Goal: Information Seeking & Learning: Learn about a topic

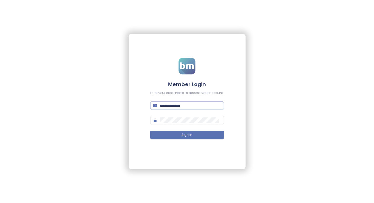
type input "**********"
click at [173, 104] on input "**********" at bounding box center [190, 106] width 61 height 6
click at [154, 132] on button "Sign In" at bounding box center [187, 134] width 74 height 8
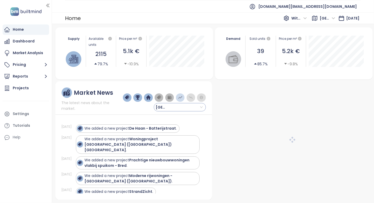
click at [184, 107] on input "search" at bounding box center [180, 107] width 46 height 8
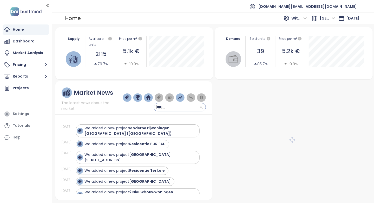
type input "****"
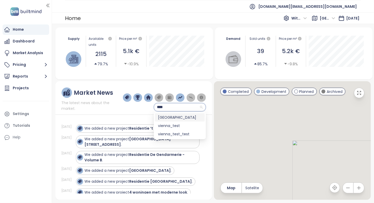
click at [179, 117] on div "Vienna" at bounding box center [180, 117] width 44 height 6
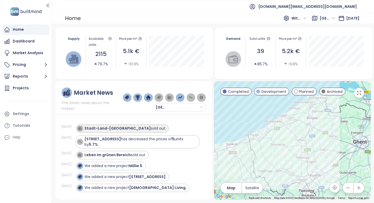
click at [104, 128] on strong "Stadt-Land-Berg" at bounding box center [118, 128] width 66 height 5
click at [81, 129] on img at bounding box center [80, 128] width 4 height 4
click at [97, 127] on strong "Stadt-Land-Berg" at bounding box center [118, 128] width 66 height 5
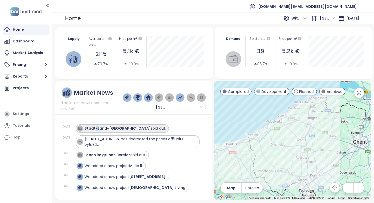
click at [97, 127] on strong "Stadt-Land-Berg" at bounding box center [118, 128] width 66 height 5
click at [145, 114] on div at bounding box center [133, 114] width 157 height 0
click at [23, 88] on div "Projects" at bounding box center [21, 88] width 16 height 6
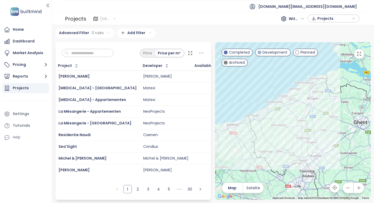
click at [103, 20] on span "[GEOGRAPHIC_DATA]" at bounding box center [108, 19] width 16 height 8
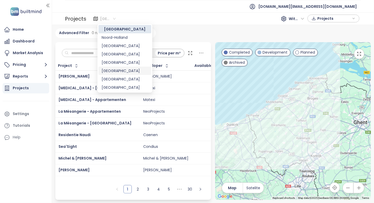
click at [123, 72] on div "[GEOGRAPHIC_DATA]" at bounding box center [125, 71] width 47 height 6
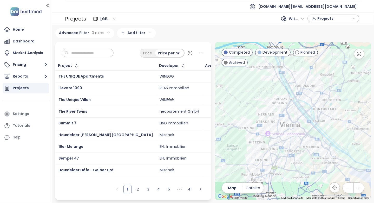
click at [175, 37] on div "Advanced Filter 0 rules Add filter" at bounding box center [213, 33] width 316 height 10
click at [95, 55] on input "text" at bounding box center [90, 53] width 42 height 8
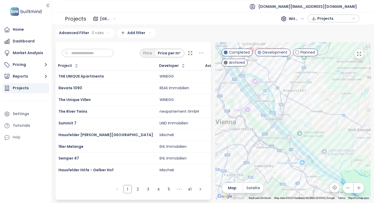
click at [88, 51] on input "text" at bounding box center [90, 53] width 42 height 8
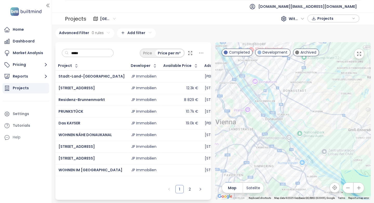
drag, startPoint x: 66, startPoint y: 155, endPoint x: 71, endPoint y: 165, distance: 10.8
click at [194, 190] on link "2" at bounding box center [190, 189] width 8 height 8
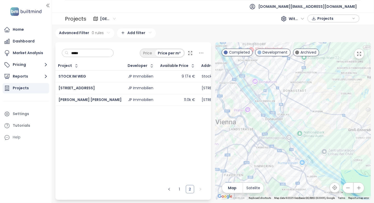
click at [88, 54] on input "*****" at bounding box center [90, 53] width 42 height 8
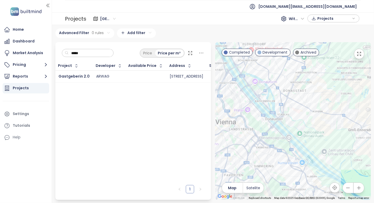
click at [82, 53] on input "*****" at bounding box center [90, 53] width 42 height 8
click at [102, 54] on input "****" at bounding box center [90, 53] width 42 height 8
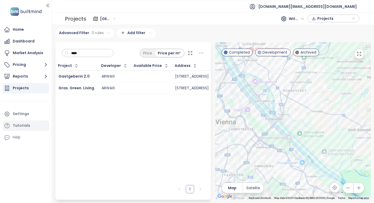
type input "****"
click at [82, 50] on input "****" at bounding box center [90, 53] width 42 height 8
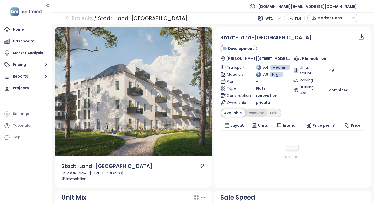
click at [249, 112] on div "Reserved" at bounding box center [256, 112] width 22 height 7
click at [276, 113] on div "Sold" at bounding box center [273, 112] width 13 height 7
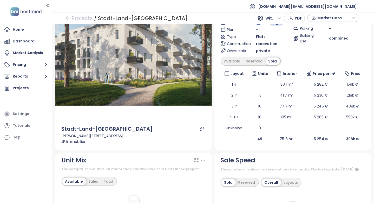
scroll to position [52, 0]
click at [200, 128] on icon "link" at bounding box center [201, 128] width 5 height 5
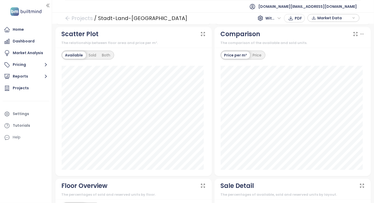
scroll to position [336, 0]
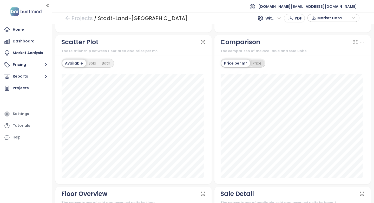
click at [250, 67] on div "Price" at bounding box center [257, 63] width 15 height 7
click at [241, 65] on div "Price per m²" at bounding box center [235, 63] width 28 height 7
click at [255, 65] on div "Price" at bounding box center [257, 63] width 15 height 7
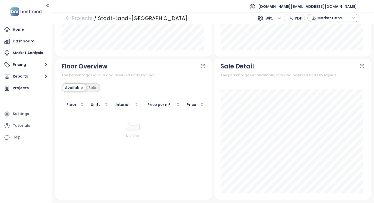
click at [100, 87] on div "Available Sold" at bounding box center [134, 88] width 144 height 10
click at [96, 88] on div "Sold" at bounding box center [92, 87] width 13 height 7
click at [76, 87] on div "Available" at bounding box center [73, 87] width 22 height 7
click at [92, 86] on div "Sold" at bounding box center [92, 87] width 13 height 7
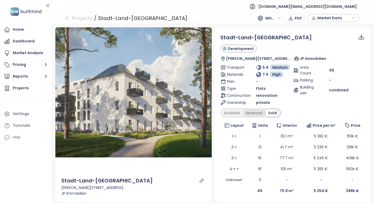
click at [246, 111] on div "Reserved" at bounding box center [254, 112] width 22 height 7
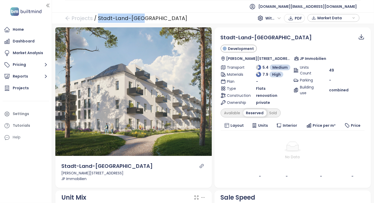
drag, startPoint x: 142, startPoint y: 18, endPoint x: 97, endPoint y: 17, distance: 45.5
click at [97, 17] on div "Projects / Stadt-Land-Berg With VAT PDF Market Data" at bounding box center [213, 17] width 322 height 11
copy div "Stadt-Land-Berg"
click at [200, 165] on icon "link" at bounding box center [202, 166] width 4 height 4
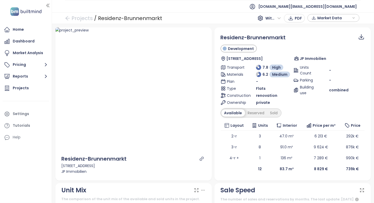
click at [199, 159] on icon "link" at bounding box center [201, 158] width 5 height 5
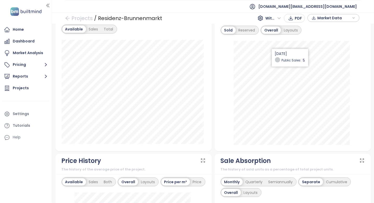
scroll to position [130, 0]
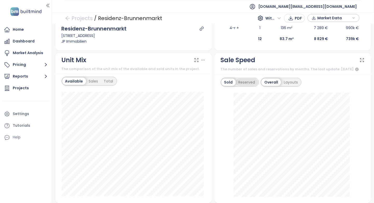
click at [248, 83] on div "Reserved" at bounding box center [247, 81] width 22 height 7
click at [228, 85] on div "Sold" at bounding box center [227, 81] width 13 height 7
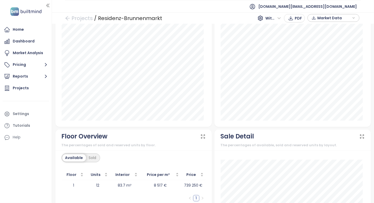
scroll to position [593, 0]
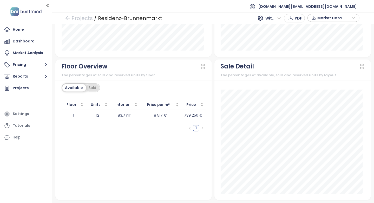
click at [88, 84] on div "Sold" at bounding box center [92, 87] width 13 height 7
click at [73, 86] on div "Available" at bounding box center [73, 87] width 22 height 7
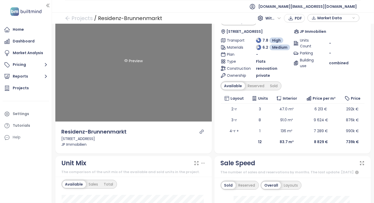
scroll to position [0, 0]
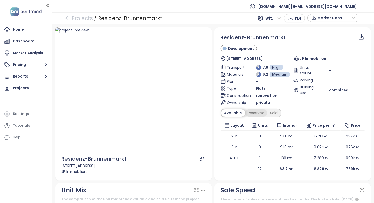
click at [252, 109] on div "Reserved" at bounding box center [256, 112] width 22 height 7
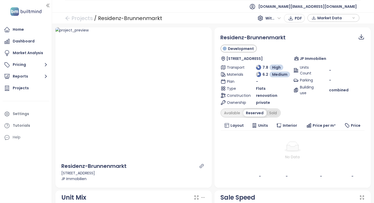
click at [269, 111] on div "Sold" at bounding box center [273, 112] width 13 height 7
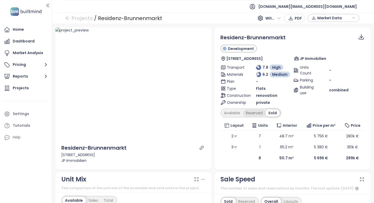
click at [249, 111] on div "Reserved" at bounding box center [254, 112] width 22 height 7
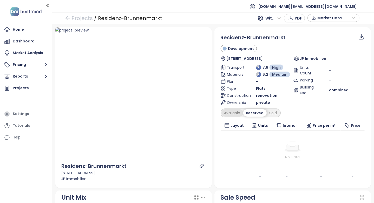
click at [234, 113] on div "Available" at bounding box center [232, 112] width 22 height 7
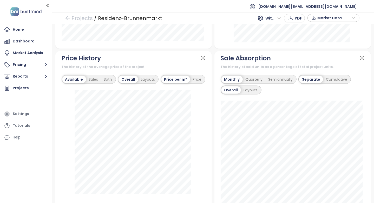
scroll to position [286, 0]
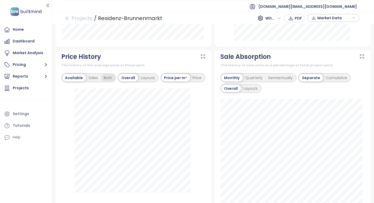
click at [106, 81] on div "Both" at bounding box center [108, 77] width 14 height 7
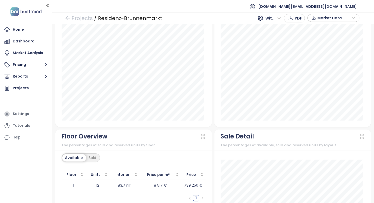
scroll to position [593, 0]
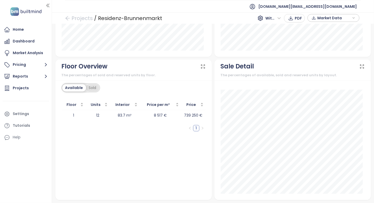
click at [91, 86] on div "Sold" at bounding box center [92, 87] width 13 height 7
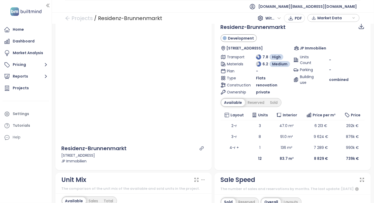
scroll to position [0, 0]
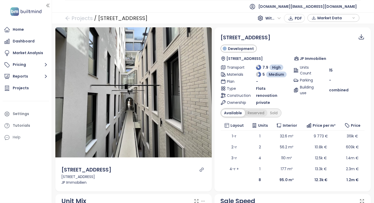
click at [255, 112] on div "Reserved" at bounding box center [256, 112] width 22 height 7
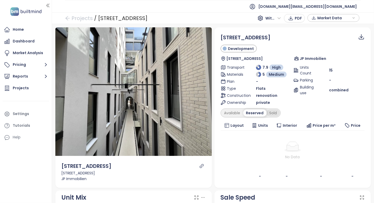
click at [267, 111] on div "Sold" at bounding box center [273, 112] width 13 height 7
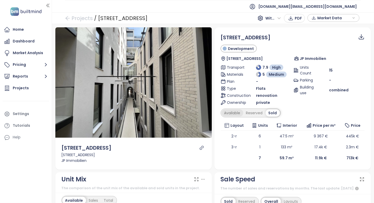
click at [224, 112] on div "Available" at bounding box center [232, 112] width 22 height 7
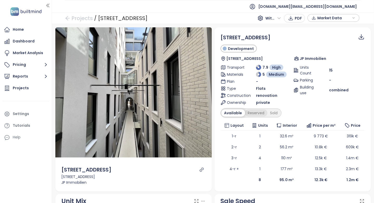
click at [248, 109] on div "Reserved" at bounding box center [256, 112] width 22 height 7
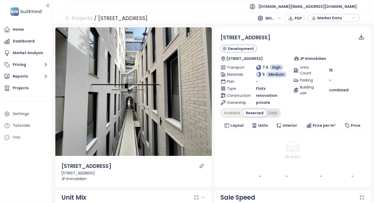
click at [273, 111] on div "Sold" at bounding box center [273, 112] width 13 height 7
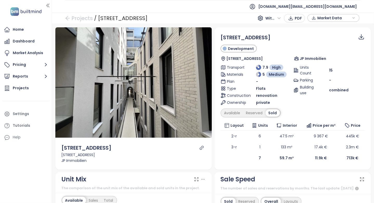
click at [237, 116] on div "Available Reserved Sold" at bounding box center [251, 112] width 60 height 9
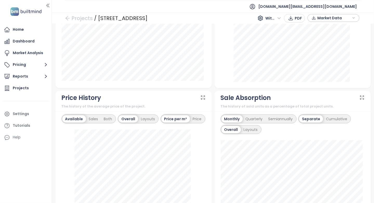
scroll to position [182, 0]
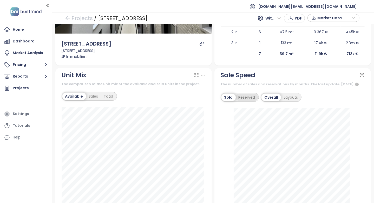
click at [248, 101] on div "Reserved" at bounding box center [247, 97] width 22 height 7
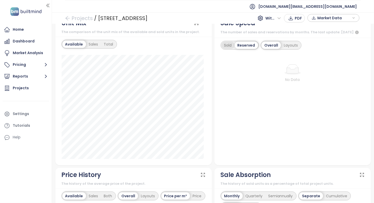
click at [231, 49] on div "Sold" at bounding box center [227, 45] width 13 height 7
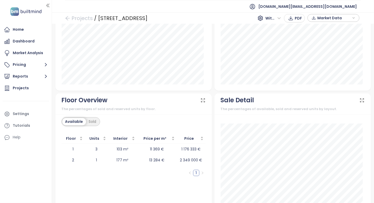
scroll to position [582, 0]
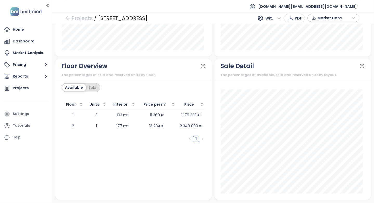
click at [95, 88] on div "Sold" at bounding box center [92, 87] width 13 height 7
click at [73, 89] on div "Available" at bounding box center [73, 87] width 22 height 7
click at [83, 87] on div "Available" at bounding box center [74, 87] width 24 height 7
click at [86, 86] on div "Available Sold" at bounding box center [80, 87] width 37 height 7
click at [86, 86] on div "Sold" at bounding box center [92, 87] width 13 height 7
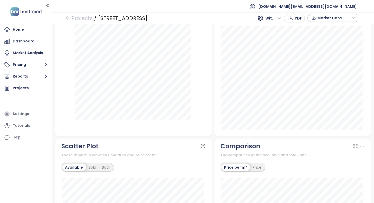
scroll to position [296, 0]
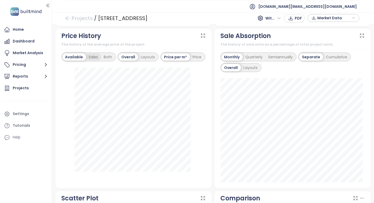
click at [97, 61] on div "Sales" at bounding box center [93, 56] width 15 height 7
click at [77, 60] on div "Available" at bounding box center [73, 56] width 22 height 7
click at [108, 59] on div "Both" at bounding box center [108, 56] width 14 height 7
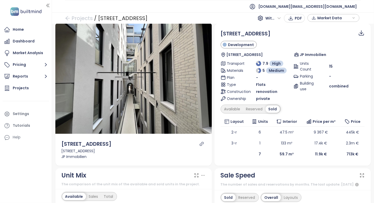
scroll to position [0, 0]
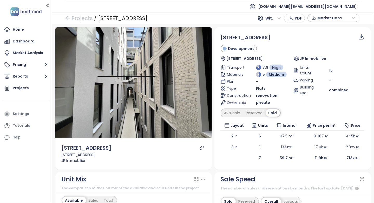
click at [229, 117] on div "Zollergasse 7 Development Zollergasse 7, 1070 Wien, Austria JP Immobilien Trans…" at bounding box center [293, 99] width 144 height 130
click at [230, 115] on div "Available" at bounding box center [232, 112] width 22 height 7
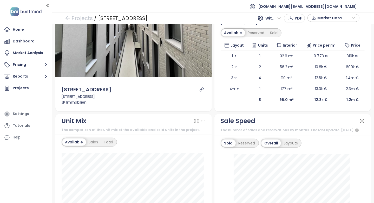
scroll to position [52, 0]
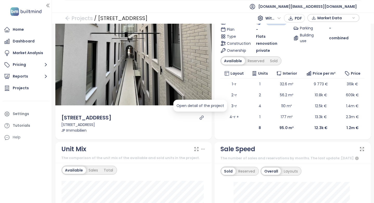
click at [200, 118] on icon "link" at bounding box center [201, 117] width 5 height 5
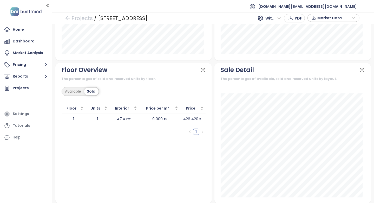
scroll to position [603, 0]
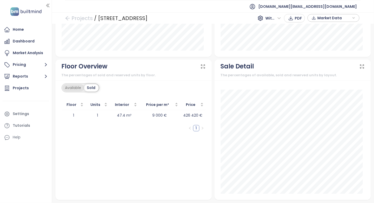
click at [75, 85] on div "Available" at bounding box center [73, 87] width 22 height 7
click at [88, 86] on div "Sold" at bounding box center [92, 87] width 13 height 7
click at [74, 86] on div "Available" at bounding box center [73, 87] width 22 height 7
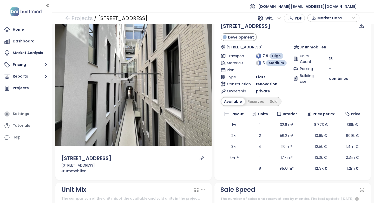
scroll to position [0, 0]
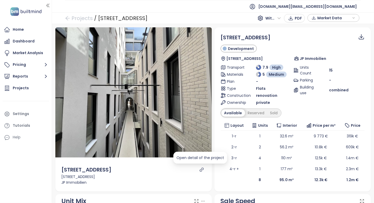
click at [201, 169] on icon "link" at bounding box center [201, 169] width 5 height 5
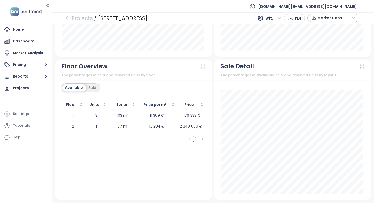
scroll to position [603, 0]
click at [139, 90] on div "Available Sold" at bounding box center [134, 88] width 144 height 10
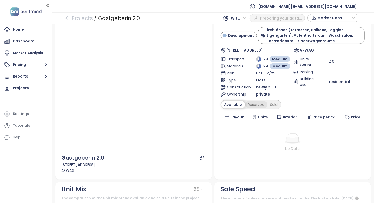
scroll to position [26, 0]
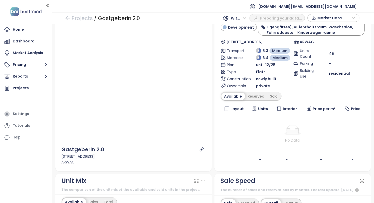
click at [253, 91] on div "Gastgeberin 2.0 Development freiflächen (Terrassen, Balkone, Loggien, Eigengärt…" at bounding box center [293, 86] width 144 height 157
click at [253, 94] on div "Reserved" at bounding box center [256, 96] width 22 height 7
click at [268, 94] on div "Sold" at bounding box center [273, 96] width 13 height 7
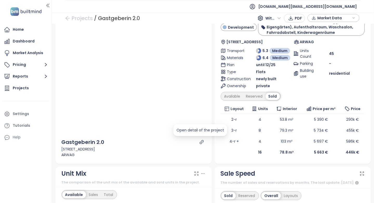
click at [199, 141] on icon "link" at bounding box center [201, 142] width 5 height 5
click at [241, 125] on td "3-r" at bounding box center [234, 130] width 27 height 11
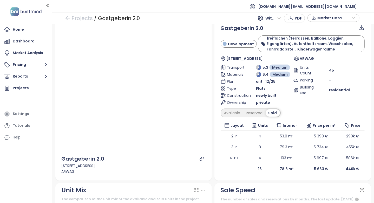
scroll to position [0, 0]
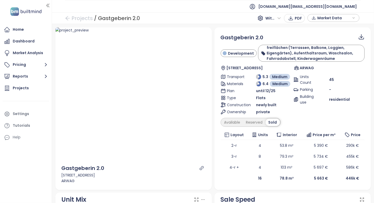
click at [268, 121] on div "Sold" at bounding box center [273, 122] width 14 height 7
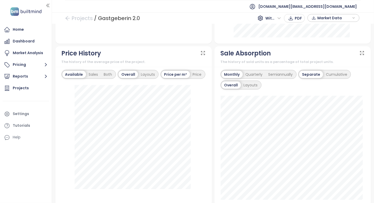
scroll to position [338, 0]
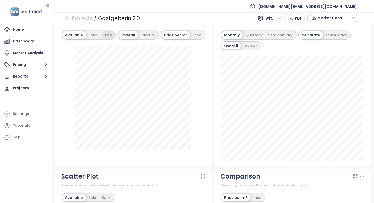
click at [111, 37] on div "Both" at bounding box center [108, 34] width 14 height 7
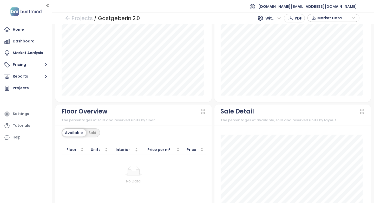
scroll to position [602, 0]
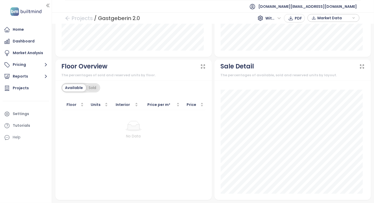
click at [89, 87] on div "Sold" at bounding box center [92, 87] width 13 height 7
click at [79, 88] on div "Available" at bounding box center [73, 87] width 22 height 7
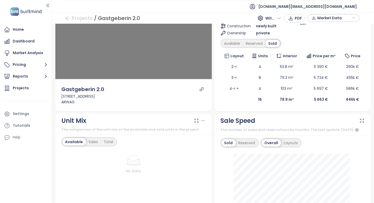
scroll to position [0, 0]
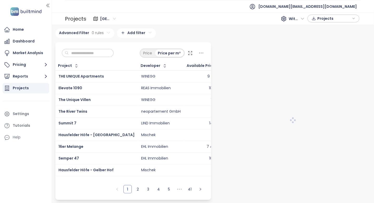
click at [89, 51] on input "text" at bounding box center [90, 53] width 42 height 8
click at [104, 21] on span "[GEOGRAPHIC_DATA]" at bounding box center [108, 19] width 16 height 8
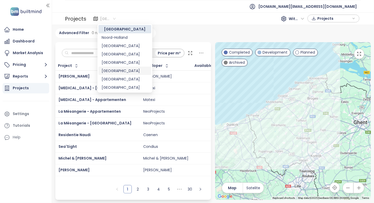
click at [116, 69] on div "[GEOGRAPHIC_DATA]" at bounding box center [125, 71] width 47 height 6
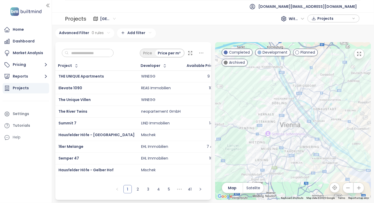
click at [94, 55] on input "text" at bounding box center [90, 53] width 42 height 8
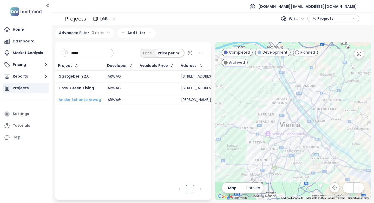
type input "*****"
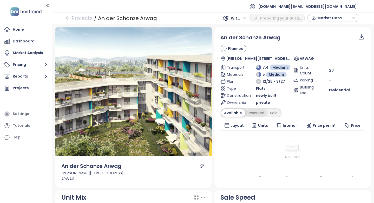
click at [258, 112] on div "Reserved" at bounding box center [256, 112] width 22 height 7
click at [272, 110] on div "Sold" at bounding box center [273, 112] width 13 height 7
click at [225, 148] on div at bounding box center [293, 146] width 140 height 10
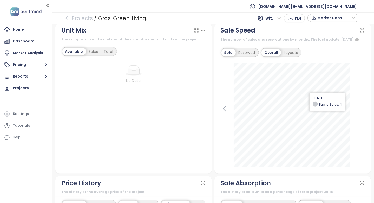
scroll to position [182, 0]
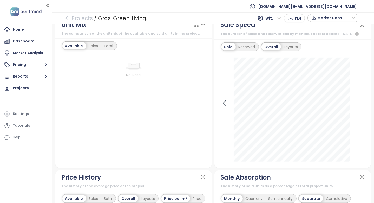
click at [225, 107] on icon at bounding box center [225, 103] width 8 height 8
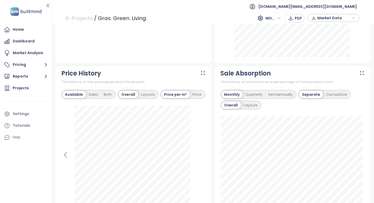
scroll to position [312, 0]
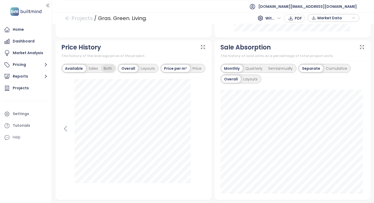
click at [104, 70] on div "Both" at bounding box center [108, 68] width 14 height 7
click at [88, 72] on div "Sales" at bounding box center [91, 68] width 15 height 7
click at [79, 72] on div "Available" at bounding box center [73, 68] width 22 height 7
click at [94, 70] on div "Sales" at bounding box center [93, 68] width 15 height 7
click at [110, 72] on div "Both" at bounding box center [107, 68] width 14 height 7
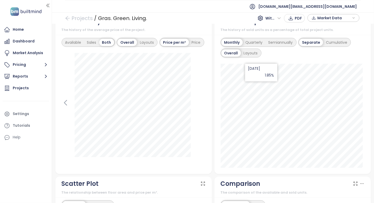
scroll to position [234, 0]
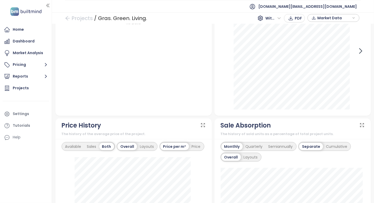
click at [357, 53] on icon at bounding box center [361, 51] width 8 height 8
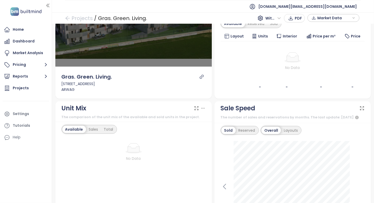
scroll to position [0, 0]
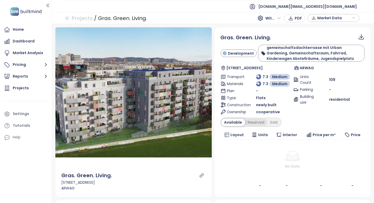
click at [247, 120] on div "Reserved" at bounding box center [256, 122] width 22 height 7
click at [271, 122] on div "Sold" at bounding box center [273, 122] width 13 height 7
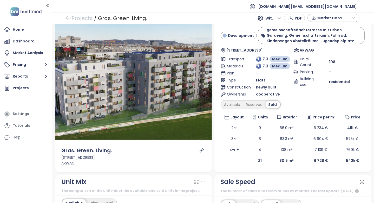
scroll to position [26, 0]
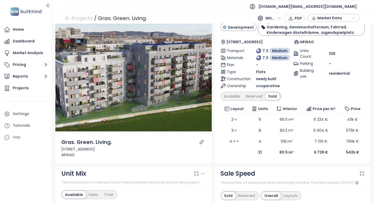
click at [200, 141] on icon "link" at bounding box center [201, 142] width 5 height 5
drag, startPoint x: 163, startPoint y: 22, endPoint x: 98, endPoint y: 18, distance: 64.6
click at [98, 18] on div "Projects / Gras. Green. Living. With VAT PDF Market Data" at bounding box center [213, 17] width 322 height 11
copy div "Gras. Green. Living."
click at [148, 17] on div "Projects / Gras. Green. Living. With VAT PDF Market Data" at bounding box center [213, 17] width 322 height 11
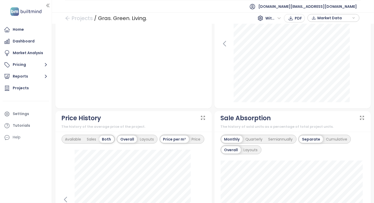
scroll to position [52, 0]
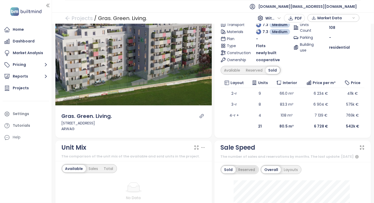
click at [250, 170] on div "Reserved" at bounding box center [247, 169] width 22 height 7
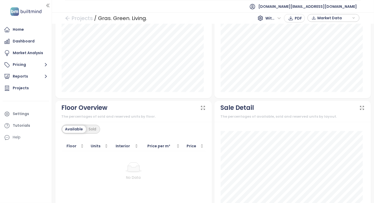
scroll to position [533, 0]
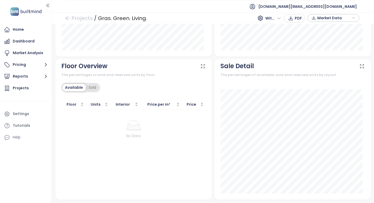
click at [96, 88] on div "Sold" at bounding box center [92, 87] width 13 height 7
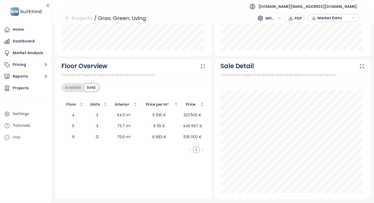
click at [78, 90] on div "Available" at bounding box center [73, 87] width 22 height 7
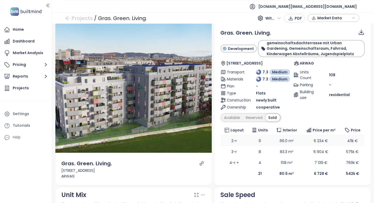
scroll to position [0, 0]
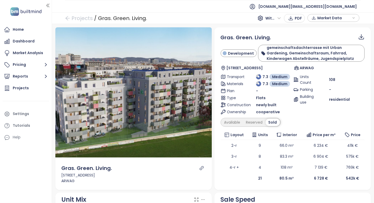
click at [235, 127] on div "Gras. Green. Living. Development gemeinschaftsdachterrasse mit Urban Gardening,…" at bounding box center [293, 109] width 144 height 150
click at [237, 121] on div "Available" at bounding box center [232, 122] width 22 height 7
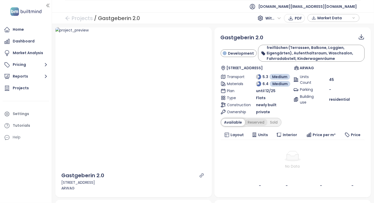
click at [264, 124] on div "Reserved" at bounding box center [256, 122] width 22 height 7
click at [271, 121] on div "Sold" at bounding box center [273, 122] width 13 height 7
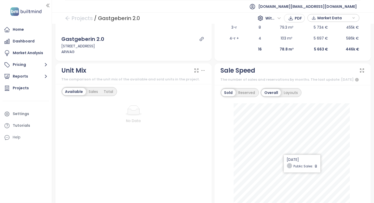
scroll to position [208, 0]
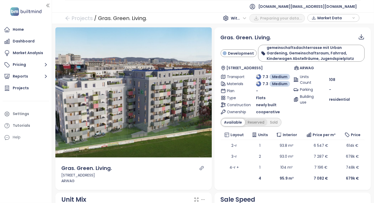
click at [252, 123] on div "Reserved" at bounding box center [256, 122] width 22 height 7
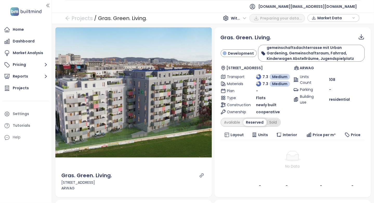
click at [267, 123] on div "Sold" at bounding box center [273, 122] width 13 height 7
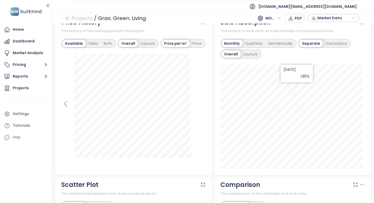
scroll to position [338, 0]
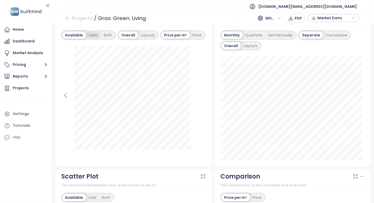
click at [97, 38] on div "Sales" at bounding box center [93, 34] width 15 height 7
click at [107, 37] on div "Both" at bounding box center [107, 34] width 14 height 7
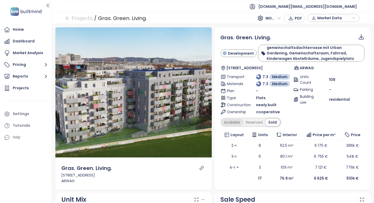
click at [231, 121] on div "Available" at bounding box center [232, 122] width 22 height 7
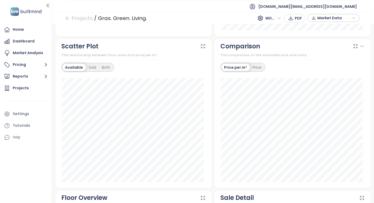
scroll to position [602, 0]
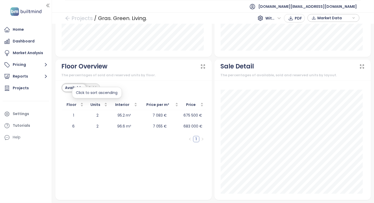
click at [92, 91] on div "Click to sort ascending" at bounding box center [97, 92] width 50 height 11
click at [95, 86] on div "Sold" at bounding box center [92, 87] width 13 height 7
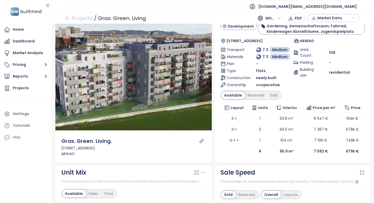
scroll to position [0, 0]
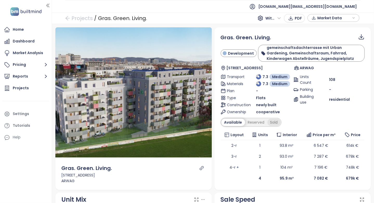
click at [269, 122] on div "Sold" at bounding box center [273, 122] width 13 height 7
click at [227, 124] on div "Available" at bounding box center [232, 122] width 22 height 7
click at [200, 166] on icon "link" at bounding box center [202, 168] width 4 height 4
click at [199, 166] on icon "link" at bounding box center [201, 168] width 5 height 5
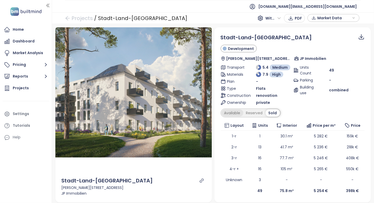
click at [236, 113] on div "Available" at bounding box center [232, 112] width 22 height 7
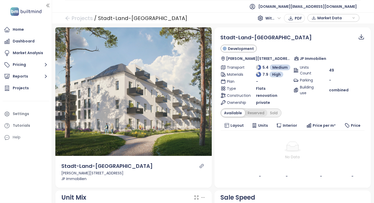
click at [247, 111] on div "Reserved" at bounding box center [256, 112] width 22 height 7
click at [274, 114] on div "Sold" at bounding box center [273, 112] width 13 height 7
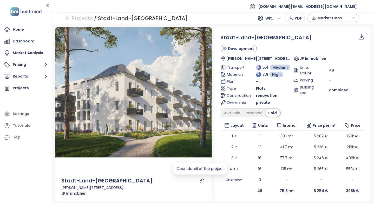
click at [199, 181] on icon "link" at bounding box center [201, 180] width 5 height 5
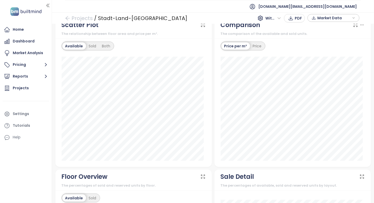
scroll to position [466, 0]
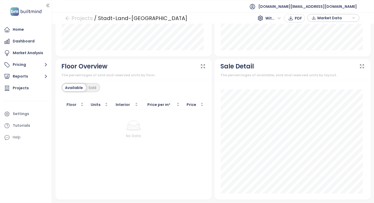
click at [218, 122] on div at bounding box center [292, 140] width 156 height 120
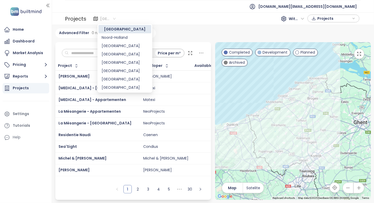
click at [110, 19] on span "[GEOGRAPHIC_DATA]" at bounding box center [108, 19] width 16 height 8
drag, startPoint x: 111, startPoint y: 66, endPoint x: 110, endPoint y: 70, distance: 4.2
click at [110, 70] on div "[GEOGRAPHIC_DATA] [GEOGRAPHIC_DATA] [GEOGRAPHIC_DATA] [GEOGRAPHIC_DATA] [GEOGRA…" at bounding box center [124, 108] width 53 height 166
click at [110, 70] on div "[GEOGRAPHIC_DATA]" at bounding box center [125, 71] width 47 height 6
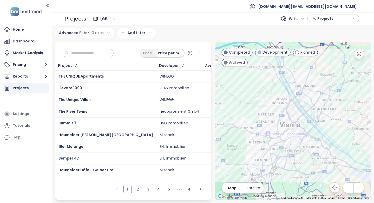
click at [82, 52] on input "text" at bounding box center [90, 53] width 42 height 8
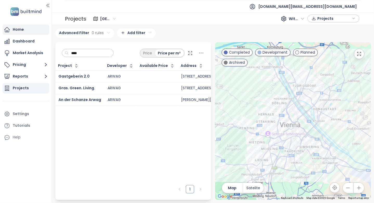
type input "*****"
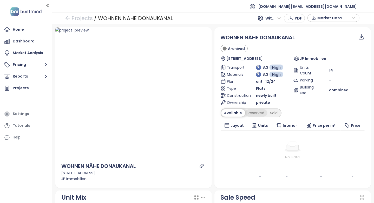
click at [251, 112] on div "Reserved" at bounding box center [256, 112] width 22 height 7
click at [268, 111] on div "Sold" at bounding box center [273, 112] width 13 height 7
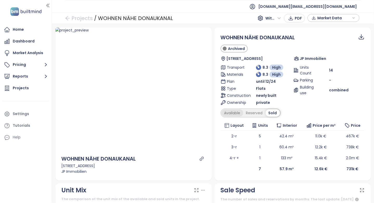
click at [229, 110] on div "Available" at bounding box center [232, 112] width 22 height 7
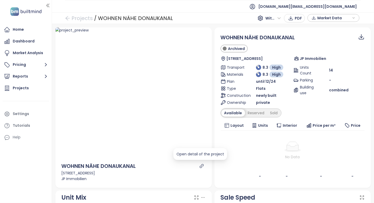
click at [199, 167] on icon "link" at bounding box center [201, 165] width 5 height 5
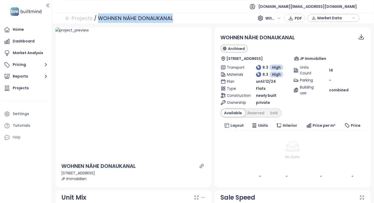
drag, startPoint x: 179, startPoint y: 17, endPoint x: 98, endPoint y: 16, distance: 80.3
click at [98, 16] on div "Projects / WOHNEN NÄHE DONAUKANAL With VAT PDF Market Data" at bounding box center [213, 17] width 322 height 11
copy div "WOHNEN NÄHE DONAUKANAL"
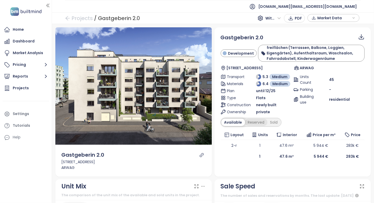
click at [262, 121] on div "Reserved" at bounding box center [256, 122] width 22 height 7
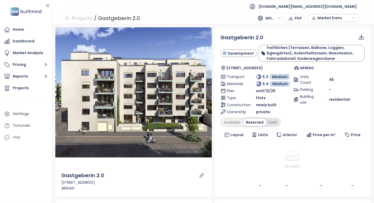
click at [267, 120] on div "Sold" at bounding box center [273, 122] width 13 height 7
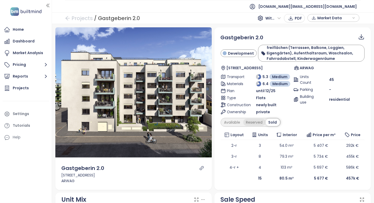
click at [254, 122] on div "Reserved" at bounding box center [254, 122] width 22 height 7
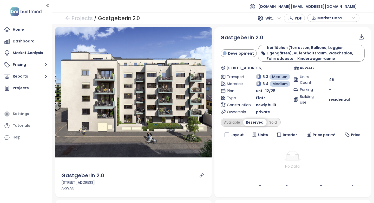
click at [234, 122] on div "Available" at bounding box center [232, 122] width 22 height 7
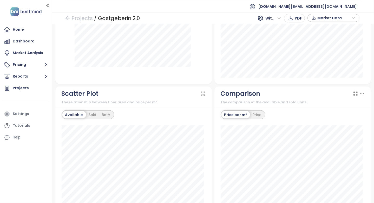
scroll to position [572, 0]
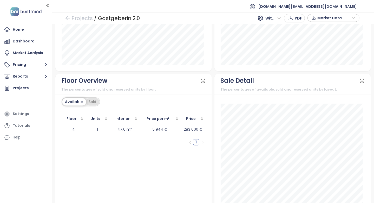
click at [96, 102] on div "Sold" at bounding box center [92, 101] width 13 height 7
click at [80, 103] on div "Available" at bounding box center [73, 101] width 22 height 7
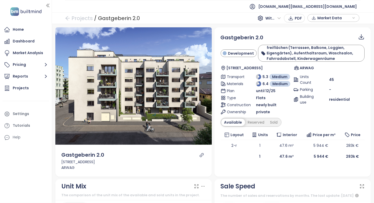
scroll to position [78, 0]
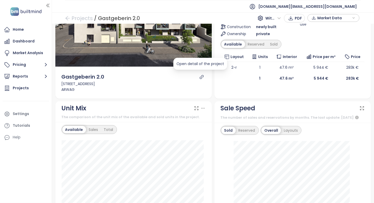
click at [200, 76] on icon "link" at bounding box center [201, 77] width 5 height 5
click at [186, 94] on div "Gastgeberin 2.0 Gastgebgasse 21, 1230 Wien, Austria ARWAG" at bounding box center [133, 83] width 156 height 32
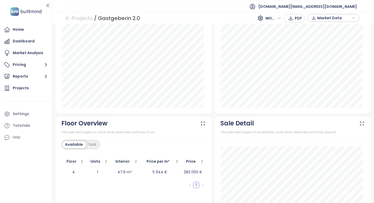
scroll to position [572, 0]
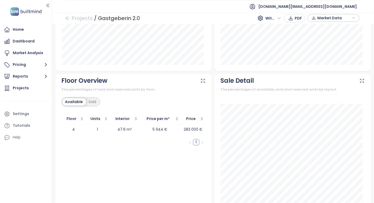
click at [187, 98] on div "Available Sold Floor Units Interior Price per m² Price 4 1 47.6 m² 5 944 € 283 …" at bounding box center [133, 154] width 156 height 120
click at [94, 106] on div "Sold" at bounding box center [92, 101] width 13 height 7
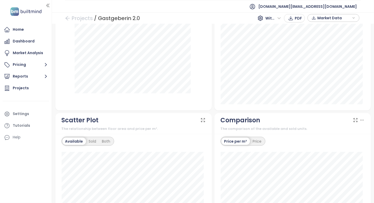
scroll to position [0, 0]
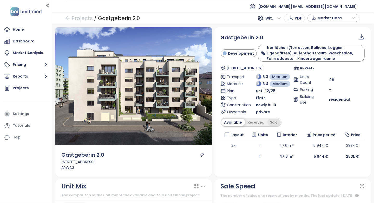
click at [268, 121] on div "Sold" at bounding box center [273, 122] width 13 height 7
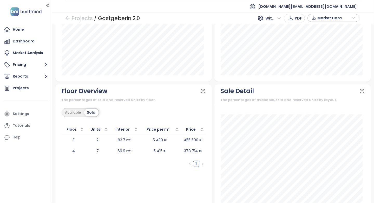
scroll to position [602, 0]
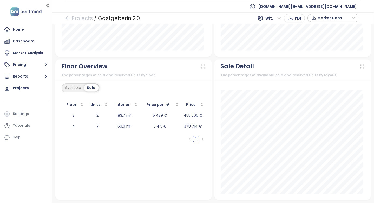
click at [213, 135] on div "Sale Detail The percentages of available, sold and reserved units by layout." at bounding box center [292, 129] width 159 height 140
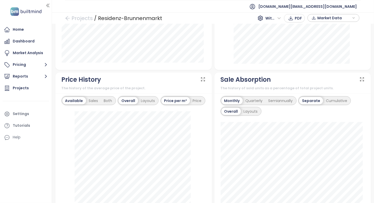
scroll to position [260, 0]
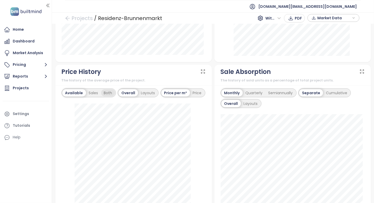
click at [110, 96] on div "Both" at bounding box center [108, 92] width 14 height 7
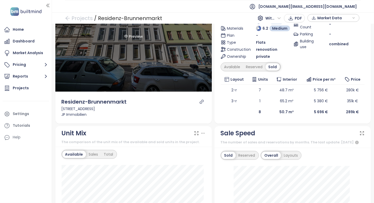
scroll to position [0, 0]
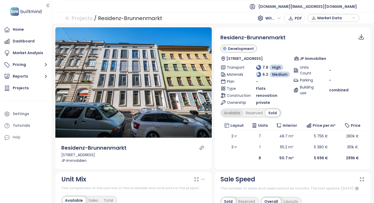
click at [237, 115] on div "Available" at bounding box center [232, 112] width 22 height 7
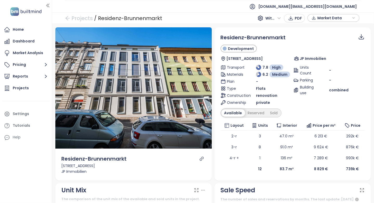
click at [201, 157] on icon "link" at bounding box center [202, 158] width 4 height 4
click at [254, 113] on div "Reserved" at bounding box center [256, 112] width 22 height 7
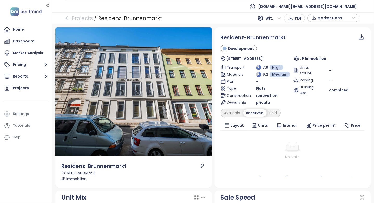
click at [262, 110] on div "Reserved" at bounding box center [254, 112] width 23 height 7
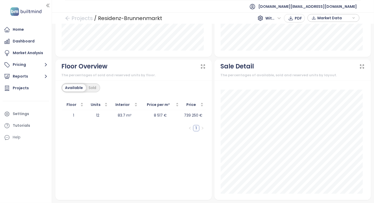
scroll to position [470, 0]
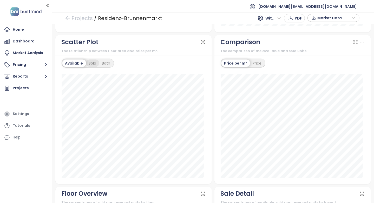
click at [95, 67] on div "Sold" at bounding box center [92, 63] width 13 height 7
click at [106, 65] on div "Both" at bounding box center [104, 63] width 14 height 7
click at [230, 72] on div "Price per m² Price 3-rooms Sold: 5 380 € Available: 9 525 €" at bounding box center [292, 120] width 156 height 128
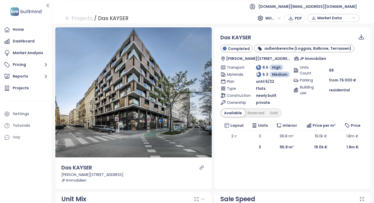
click at [199, 165] on icon "link" at bounding box center [201, 167] width 5 height 5
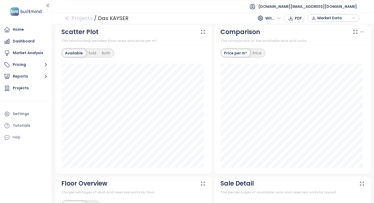
scroll to position [571, 0]
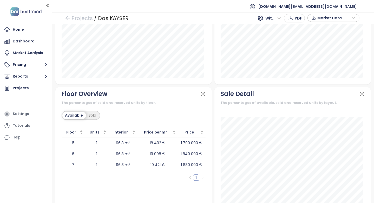
click at [194, 176] on div "Floor Units Interior Price per m² Price 5 1 96.8 m² 18 492 € 1 790 000 € 6 1 96…" at bounding box center [134, 174] width 144 height 94
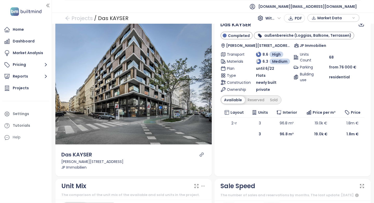
scroll to position [0, 0]
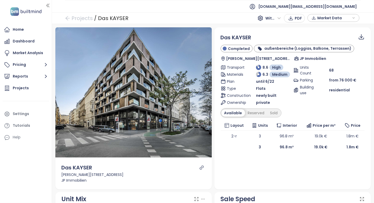
click at [224, 146] on td at bounding box center [234, 146] width 27 height 11
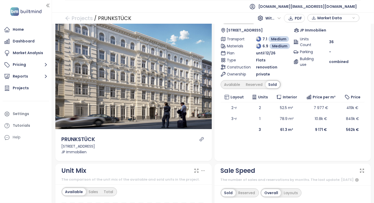
scroll to position [52, 0]
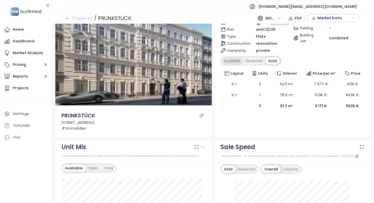
click at [235, 60] on div "Available" at bounding box center [232, 60] width 22 height 7
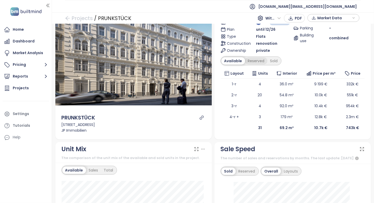
click at [247, 61] on div "Reserved" at bounding box center [256, 60] width 22 height 7
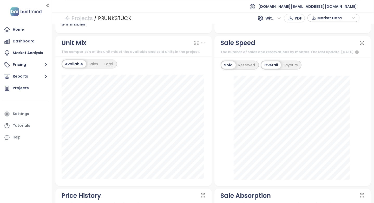
scroll to position [26, 0]
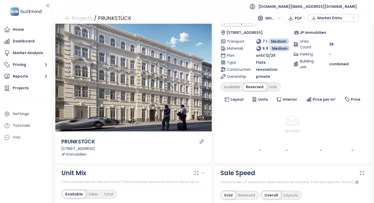
click at [201, 139] on div at bounding box center [202, 141] width 8 height 8
click at [200, 140] on icon "link" at bounding box center [201, 141] width 5 height 5
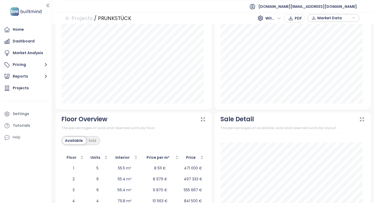
scroll to position [602, 0]
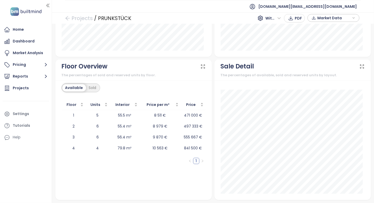
click at [91, 91] on div "Sold" at bounding box center [92, 87] width 13 height 7
click at [77, 85] on div "Available" at bounding box center [73, 87] width 22 height 7
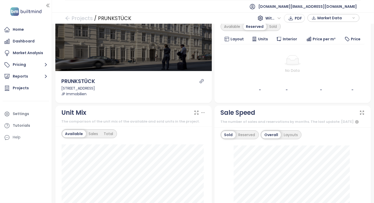
scroll to position [0, 0]
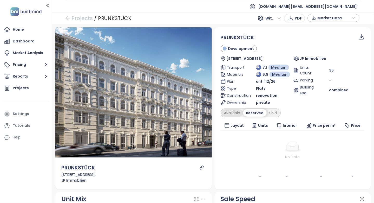
click at [231, 111] on div "Available" at bounding box center [232, 112] width 22 height 7
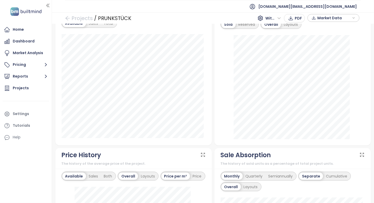
scroll to position [251, 0]
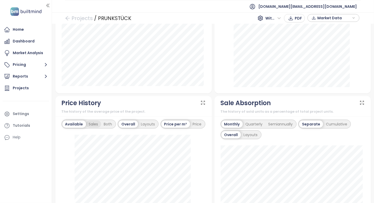
click at [94, 126] on div "Sales" at bounding box center [93, 123] width 15 height 7
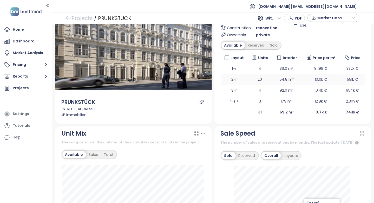
scroll to position [43, 0]
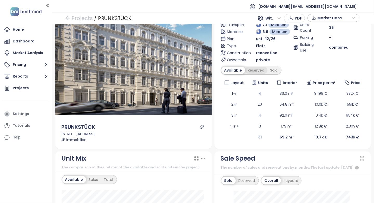
click at [260, 70] on div "Reserved" at bounding box center [256, 70] width 22 height 7
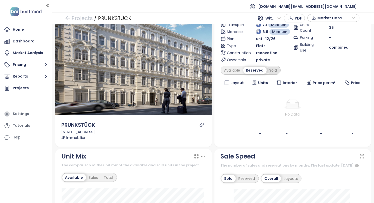
click at [270, 69] on div "Sold" at bounding box center [273, 70] width 13 height 7
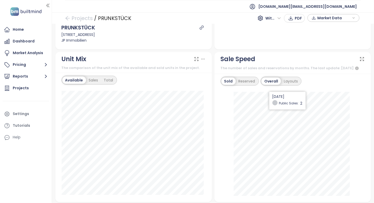
scroll to position [147, 0]
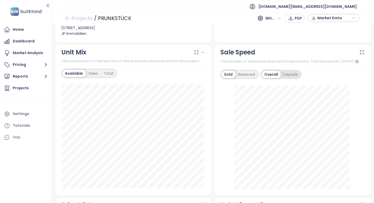
click at [288, 78] on div "Layouts" at bounding box center [291, 74] width 20 height 7
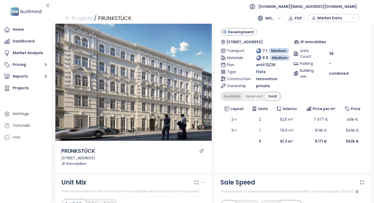
click at [226, 95] on div "Available" at bounding box center [232, 96] width 22 height 7
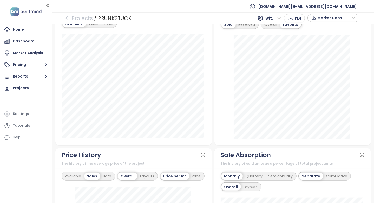
scroll to position [251, 0]
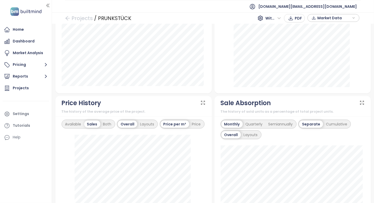
click at [221, 87] on div "June 2025 2-r: 2" at bounding box center [293, 35] width 144 height 104
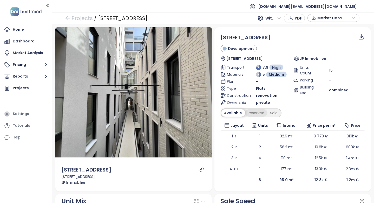
click at [258, 115] on div "Reserved" at bounding box center [256, 112] width 22 height 7
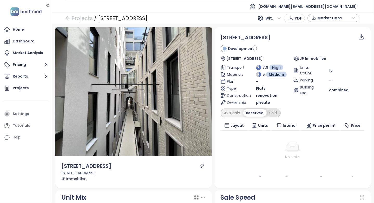
drag, startPoint x: 273, startPoint y: 114, endPoint x: 271, endPoint y: 110, distance: 4.1
click at [271, 110] on div "Sold" at bounding box center [273, 112] width 13 height 7
drag, startPoint x: 271, startPoint y: 110, endPoint x: 272, endPoint y: 114, distance: 3.5
click at [272, 114] on div "Sold" at bounding box center [273, 112] width 13 height 7
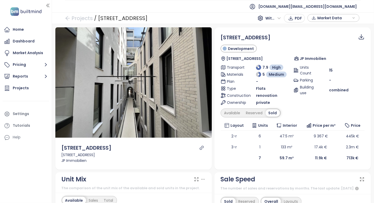
click at [245, 120] on table "Layout Units Interior Price per m² Price 2-r 6 47.5 m² 9 367 € 445k € 3-r 1 133…" at bounding box center [293, 141] width 144 height 43
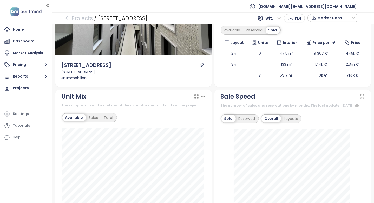
scroll to position [26, 0]
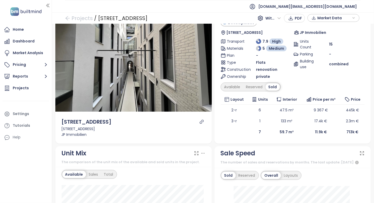
click at [214, 129] on div "Zollergasse 7 Development Zollergasse 7, 1070 Wien, Austria JP Immobilien Trans…" at bounding box center [292, 72] width 156 height 142
click at [201, 121] on icon "link" at bounding box center [201, 121] width 5 height 5
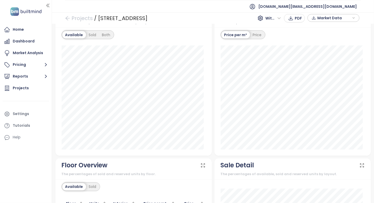
scroll to position [582, 0]
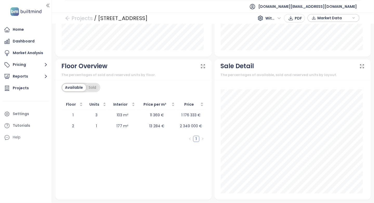
click at [96, 87] on div "Sold" at bounding box center [92, 87] width 13 height 7
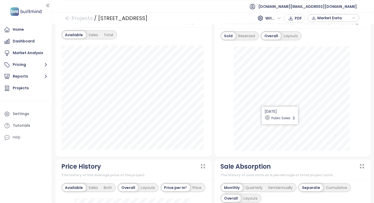
scroll to position [0, 0]
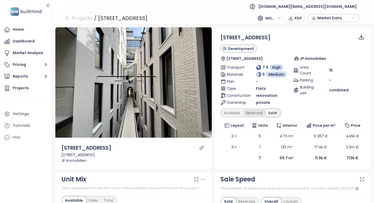
click at [248, 111] on div "Reserved" at bounding box center [254, 112] width 22 height 7
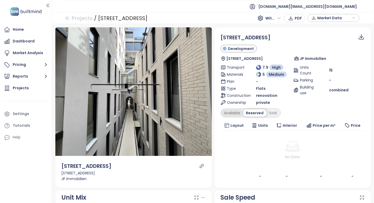
click at [233, 112] on div "Available" at bounding box center [232, 112] width 22 height 7
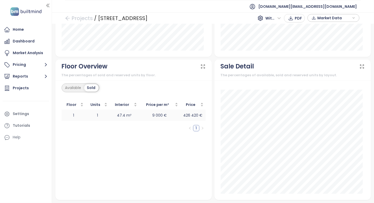
scroll to position [603, 0]
click at [74, 88] on div "Available" at bounding box center [73, 87] width 22 height 7
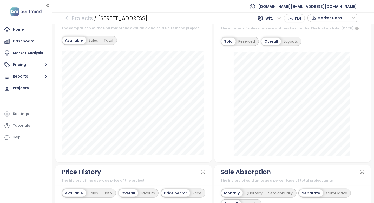
scroll to position [182, 0]
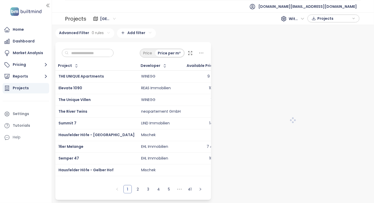
click at [105, 21] on span "[GEOGRAPHIC_DATA]" at bounding box center [108, 19] width 16 height 8
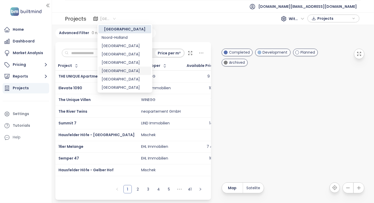
click at [108, 70] on div "[GEOGRAPHIC_DATA]" at bounding box center [125, 71] width 47 height 6
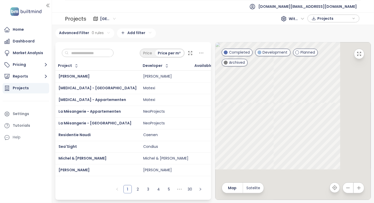
click at [92, 53] on input "text" at bounding box center [90, 53] width 42 height 8
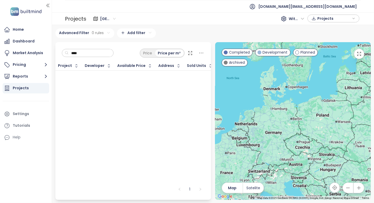
click at [92, 53] on input "****" at bounding box center [90, 53] width 42 height 8
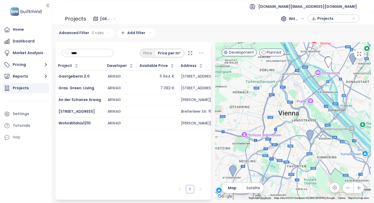
type input "****"
click at [106, 155] on div "Project Developer Available Price Address Sold Units Construction Start Sale St…" at bounding box center [133, 121] width 156 height 121
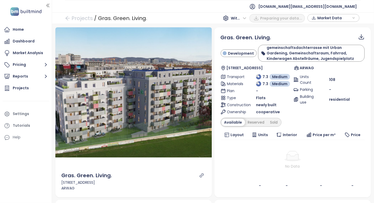
click at [243, 152] on div at bounding box center [293, 156] width 140 height 10
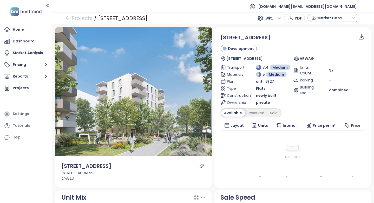
click at [359, 186] on div "Breitenleer Straße 16 Development Breitenleer Str. 16, 1220 Wien, Austria ARWAG…" at bounding box center [292, 107] width 156 height 160
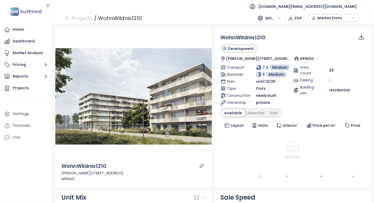
click at [159, 170] on div "[PERSON_NAME][STREET_ADDRESS]" at bounding box center [134, 173] width 144 height 6
click at [175, 166] on div "WohnWildnis1210" at bounding box center [134, 166] width 144 height 8
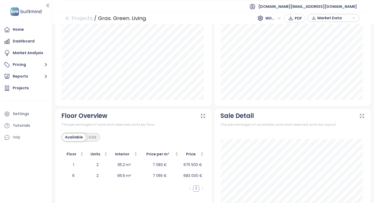
scroll to position [602, 0]
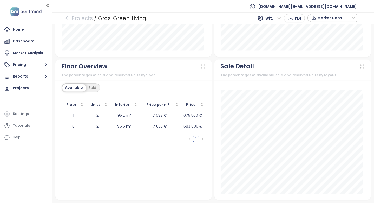
click at [119, 158] on div "Floor Units Interior Price per m² Price 1 2 95.2 m² 7 083 € 675 500 € 6 2 96.6 …" at bounding box center [134, 147] width 144 height 94
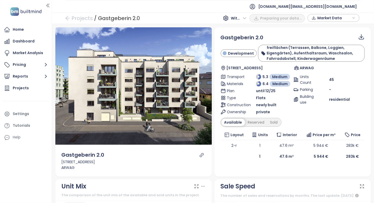
click at [233, 121] on div "Available" at bounding box center [233, 122] width 24 height 7
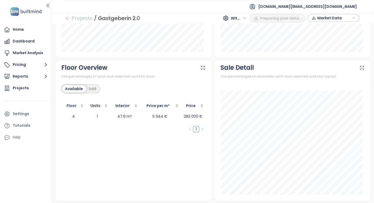
scroll to position [588, 0]
